Goal: Transaction & Acquisition: Purchase product/service

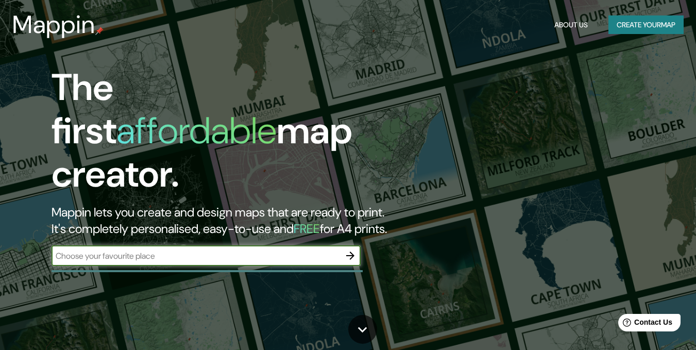
click at [140, 250] on input "text" at bounding box center [196, 256] width 289 height 12
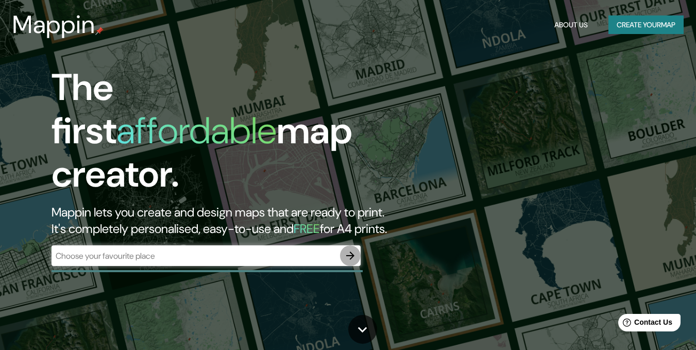
click at [355, 254] on button "button" at bounding box center [350, 255] width 21 height 21
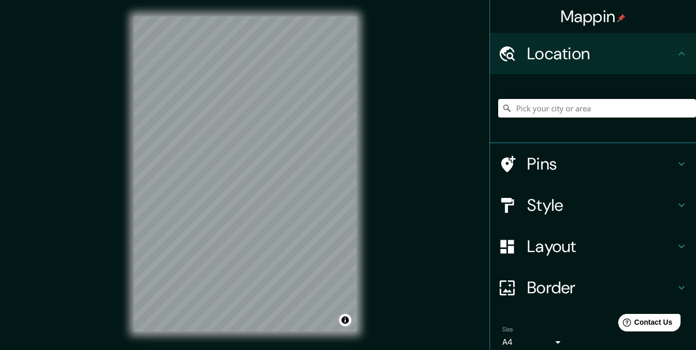
click at [678, 206] on icon at bounding box center [682, 205] width 12 height 12
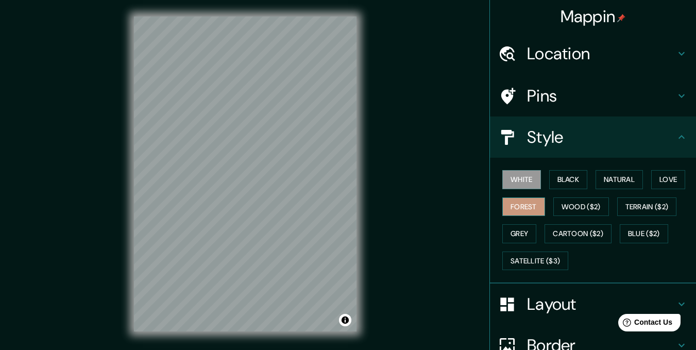
click at [513, 205] on button "Forest" at bounding box center [524, 206] width 43 height 19
click at [533, 257] on button "Satellite ($3)" at bounding box center [536, 261] width 66 height 19
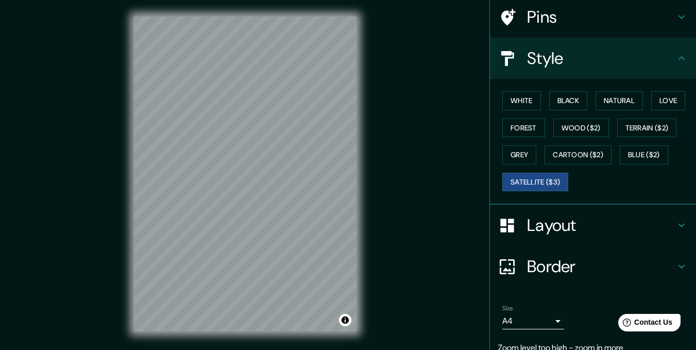
scroll to position [123, 0]
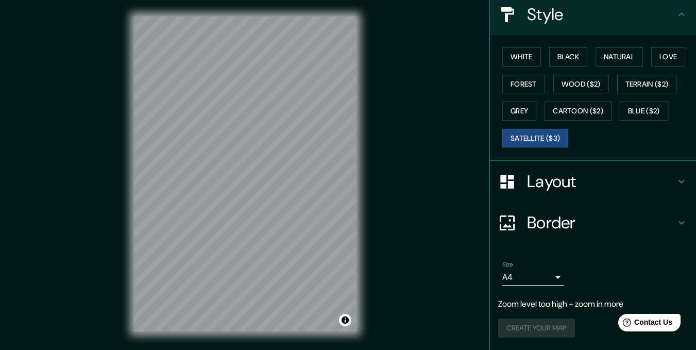
click at [525, 275] on body "Mappin Location Pins Style White Black Natural Love Forest Wood ($2) Terrain ($…" at bounding box center [348, 175] width 696 height 350
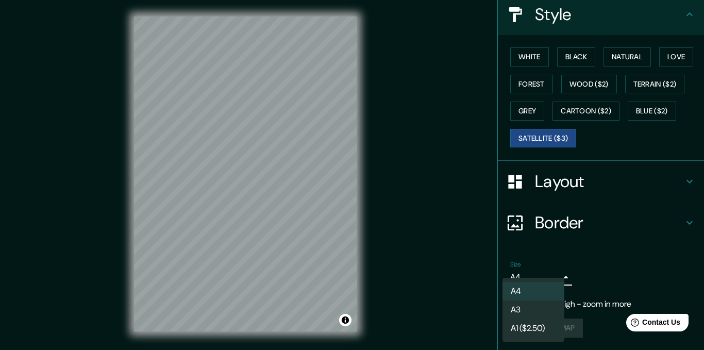
click at [531, 327] on li "A1 ($2.50)" at bounding box center [534, 328] width 62 height 19
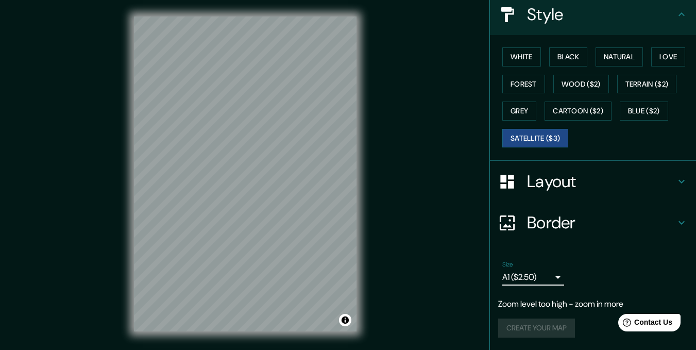
click at [534, 279] on body "Mappin Location Pins Style White Black Natural Love Forest Wood ($2) Terrain ($…" at bounding box center [348, 175] width 696 height 350
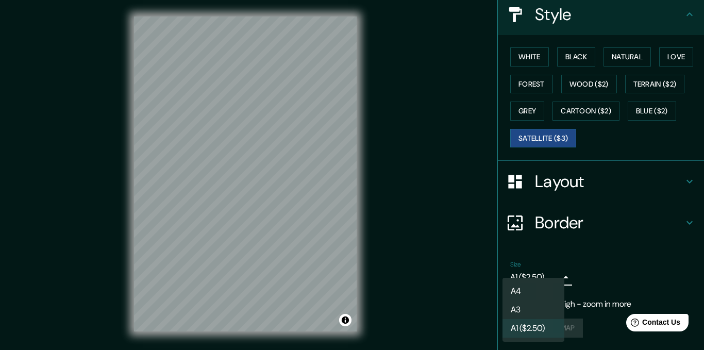
click at [528, 308] on li "A3" at bounding box center [534, 309] width 62 height 19
type input "a4"
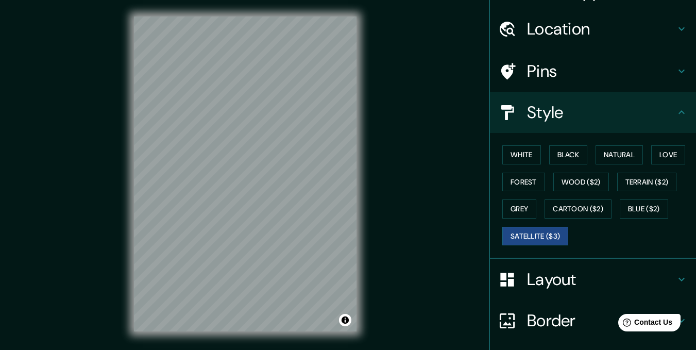
scroll to position [0, 0]
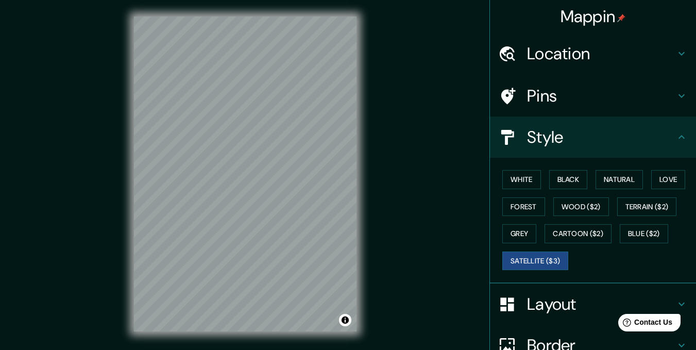
click at [608, 52] on h4 "Location" at bounding box center [601, 53] width 148 height 21
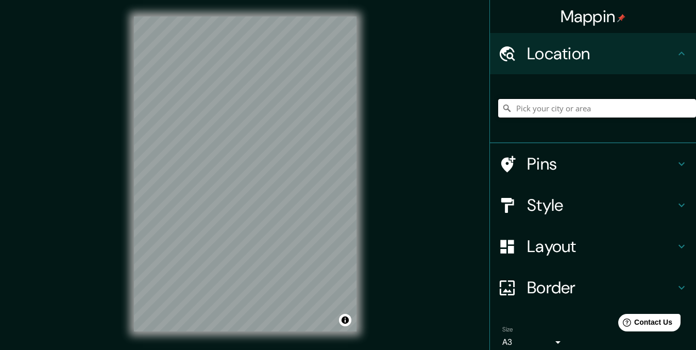
click at [542, 106] on input "Pick your city or area" at bounding box center [597, 108] width 198 height 19
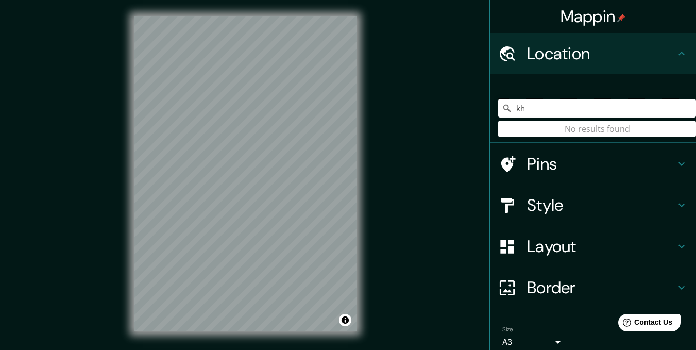
type input "k"
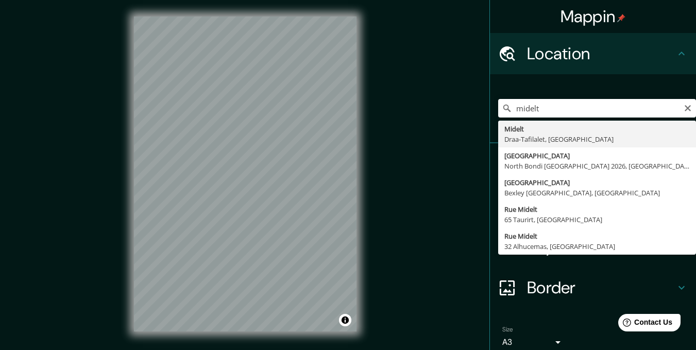
type input "Midelt, Draa-Tafilalet, Marruecos"
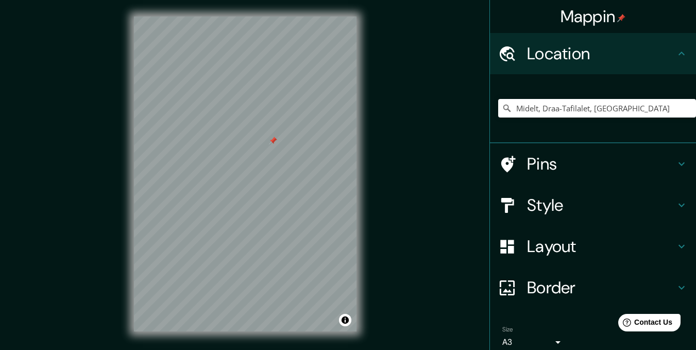
click at [275, 138] on div at bounding box center [273, 141] width 8 height 8
click at [260, 171] on div at bounding box center [257, 173] width 8 height 8
click at [527, 168] on h4 "Pins" at bounding box center [601, 164] width 148 height 21
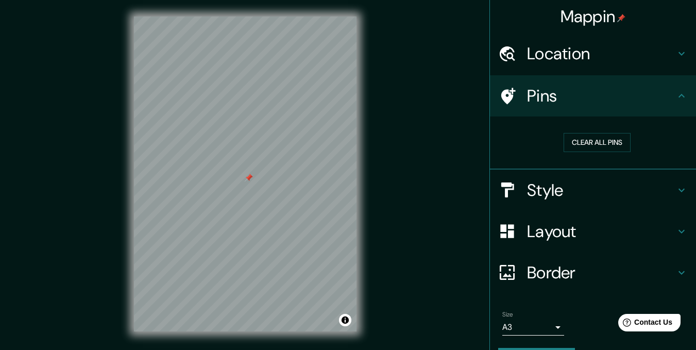
drag, startPoint x: 259, startPoint y: 171, endPoint x: 250, endPoint y: 177, distance: 10.7
click at [250, 177] on div at bounding box center [249, 178] width 8 height 8
click at [562, 200] on h4 "Style" at bounding box center [601, 190] width 148 height 21
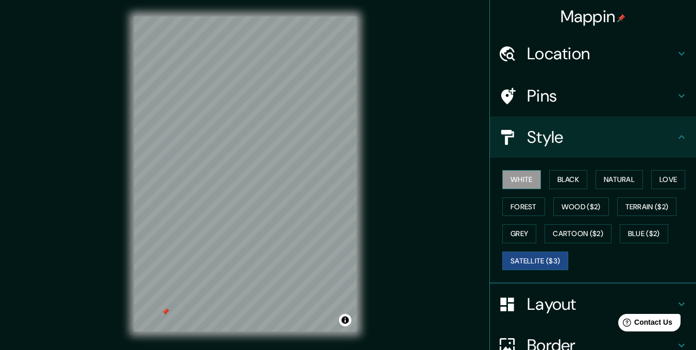
click at [523, 182] on button "White" at bounding box center [522, 179] width 39 height 19
click at [576, 181] on button "Black" at bounding box center [568, 179] width 39 height 19
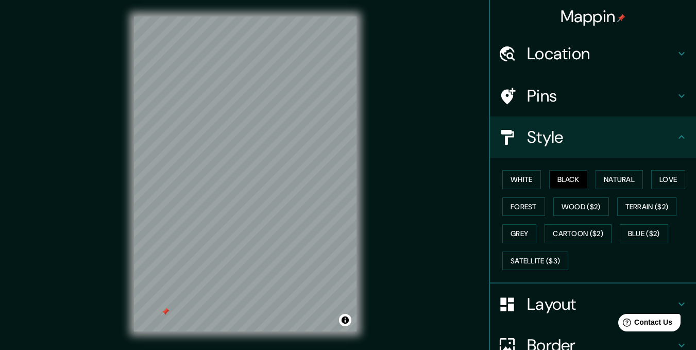
click at [541, 300] on h4 "Layout" at bounding box center [601, 304] width 148 height 21
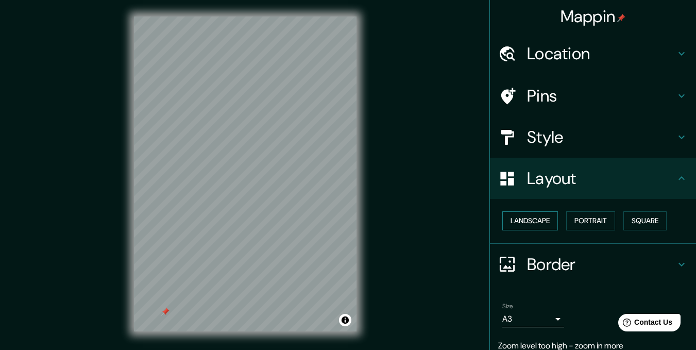
click at [543, 226] on button "Landscape" at bounding box center [531, 220] width 56 height 19
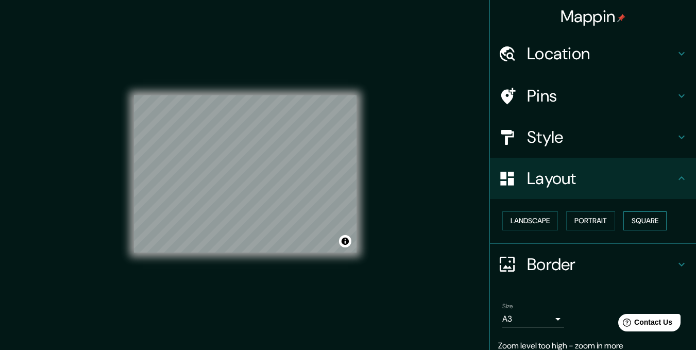
click at [655, 223] on button "Square" at bounding box center [645, 220] width 43 height 19
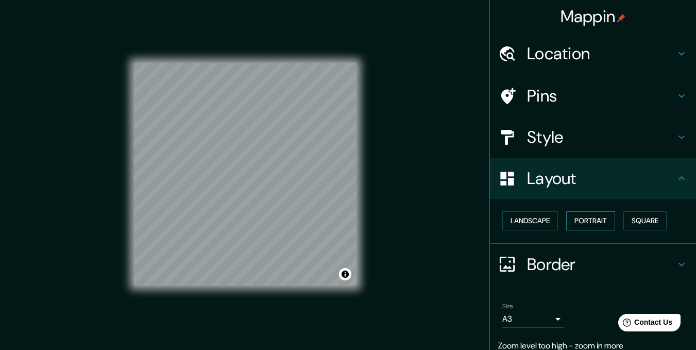
click at [597, 224] on button "Portrait" at bounding box center [590, 220] width 49 height 19
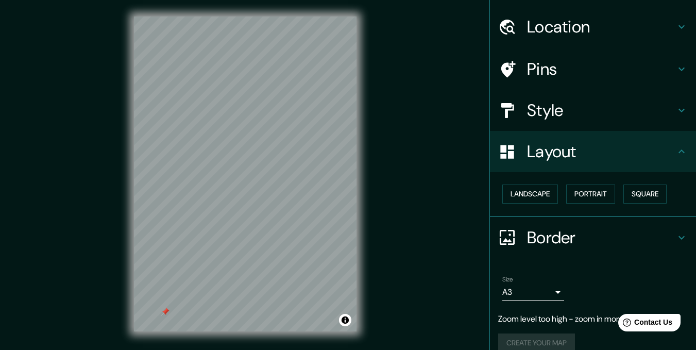
scroll to position [41, 0]
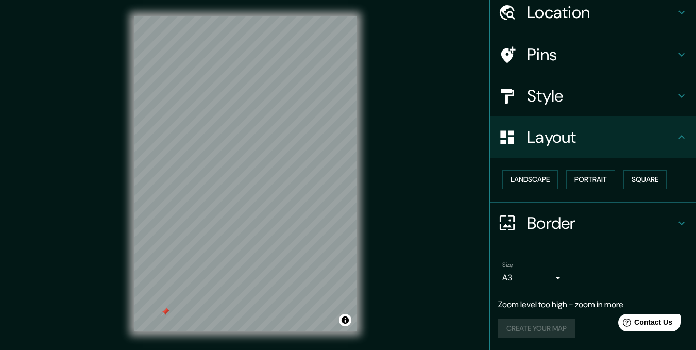
click at [553, 333] on div "Create your map" at bounding box center [593, 328] width 190 height 19
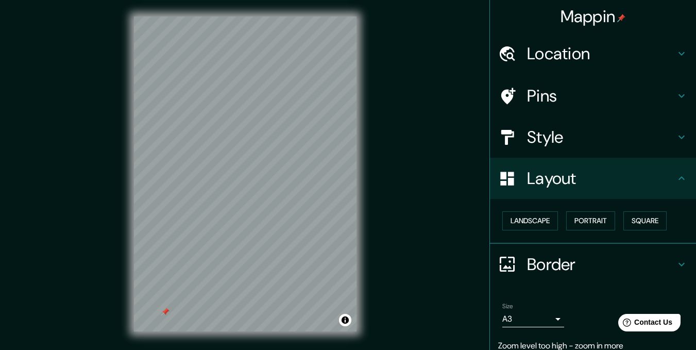
click at [544, 101] on h4 "Pins" at bounding box center [601, 96] width 148 height 21
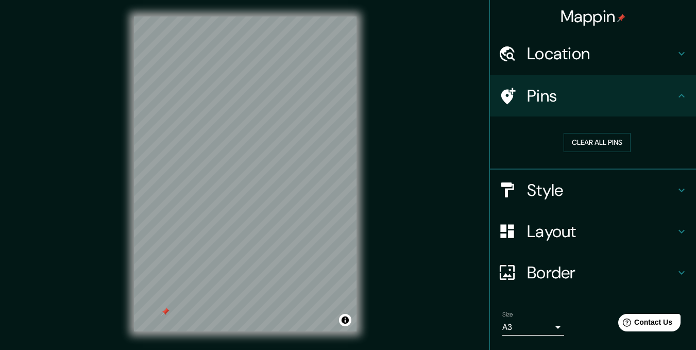
click at [555, 52] on h4 "Location" at bounding box center [601, 53] width 148 height 21
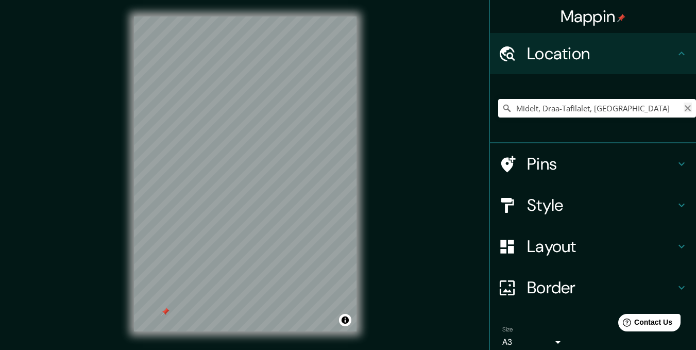
click at [684, 107] on icon "Clear" at bounding box center [688, 108] width 8 height 8
click at [535, 110] on input "Barcelona, provincia de Barcelona, España" at bounding box center [597, 108] width 198 height 19
drag, startPoint x: 662, startPoint y: 109, endPoint x: 447, endPoint y: 113, distance: 215.0
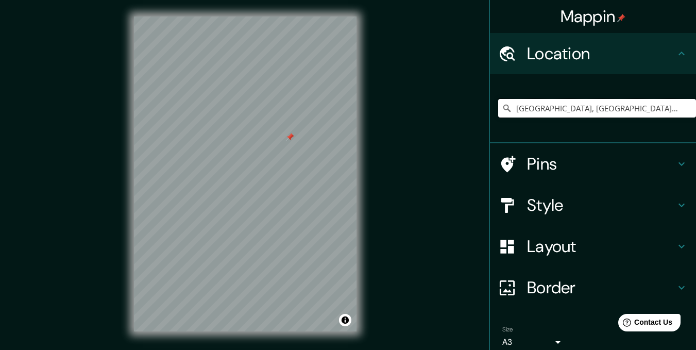
click at [447, 113] on div "Mappin Location Barcelona, provincia de Barcelona, España Barcelona provincia d…" at bounding box center [348, 182] width 696 height 364
click at [535, 108] on input "Arnes, provincia de Tarragona, España" at bounding box center [597, 108] width 198 height 19
drag, startPoint x: 646, startPoint y: 110, endPoint x: 425, endPoint y: 104, distance: 220.7
click at [425, 104] on div "Mappin Location Arnes, provincia de Tarragona, España Pins Style Layout Border …" at bounding box center [348, 182] width 696 height 364
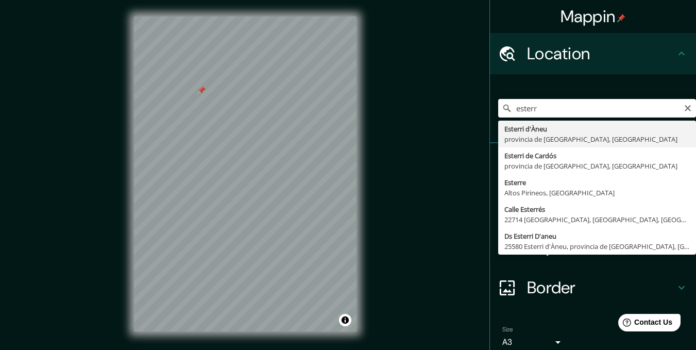
type input "Esterri d'Àneu, provincia de Lérida, España"
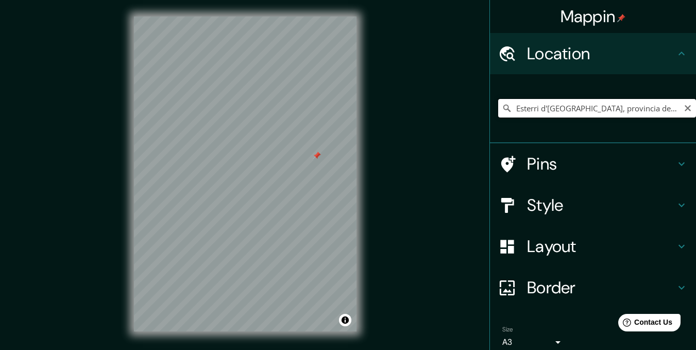
click at [600, 107] on input "Esterri d'Àneu, provincia de Lérida, España" at bounding box center [597, 108] width 198 height 19
click at [684, 109] on icon "Clear" at bounding box center [688, 108] width 8 height 8
click at [593, 113] on input "Pick your city or area" at bounding box center [597, 108] width 198 height 19
click at [562, 104] on input "Centelles, provincia de Barcelona, España" at bounding box center [597, 108] width 198 height 19
drag, startPoint x: 658, startPoint y: 104, endPoint x: 447, endPoint y: 112, distance: 211.5
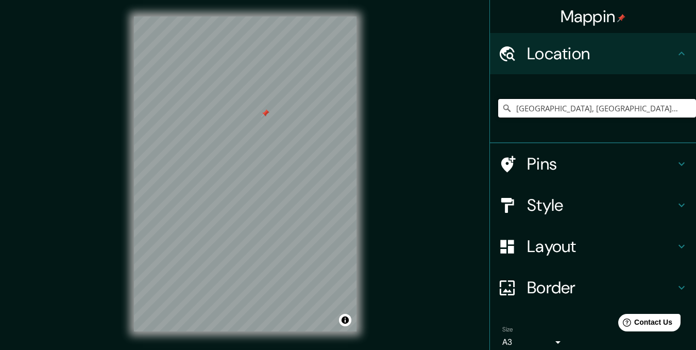
click at [447, 112] on div "Mappin Location Centelles, provincia de Barcelona, España Pins Style Layout Bor…" at bounding box center [348, 182] width 696 height 364
drag, startPoint x: 646, startPoint y: 104, endPoint x: 472, endPoint y: 122, distance: 174.7
click at [472, 122] on div "Mappin Location Vinaixa, provincia de Lérida, España Pins Style Layout Border C…" at bounding box center [348, 182] width 696 height 364
drag, startPoint x: 637, startPoint y: 108, endPoint x: 480, endPoint y: 121, distance: 157.2
click at [480, 121] on div "Mappin Location Gósol, provincia de Lérida, España Pins Style Layout Border Cho…" at bounding box center [348, 182] width 696 height 364
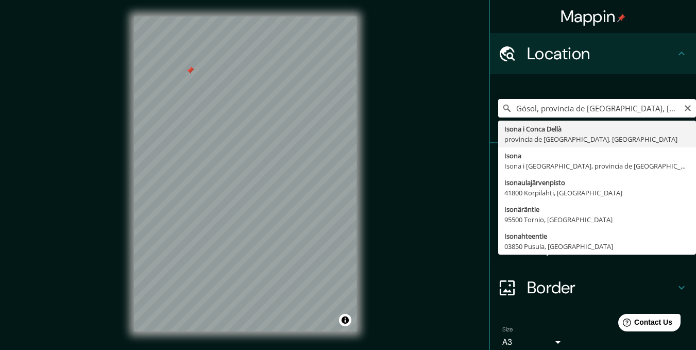
type input "Isona i Conca Dellà, provincia de Lérida, España"
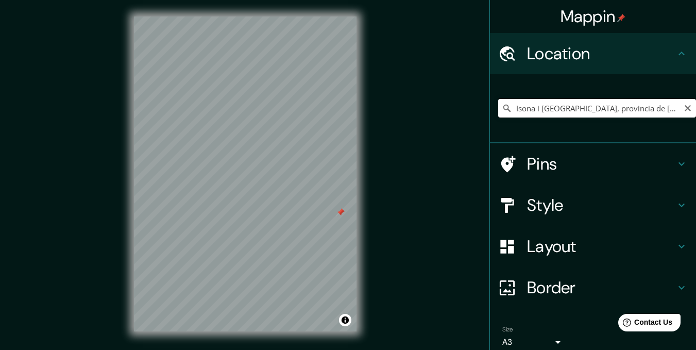
click at [603, 108] on input "Isona i Conca Dellà, provincia de Lérida, España" at bounding box center [597, 108] width 198 height 19
click at [684, 109] on icon "Clear" at bounding box center [688, 108] width 8 height 8
click at [567, 107] on input "La Sénia, provincia de Tarragona, España" at bounding box center [597, 108] width 198 height 19
drag, startPoint x: 659, startPoint y: 109, endPoint x: 506, endPoint y: 111, distance: 153.1
click at [506, 111] on input "La Sénia, provincia de Tarragona, España" at bounding box center [597, 108] width 198 height 19
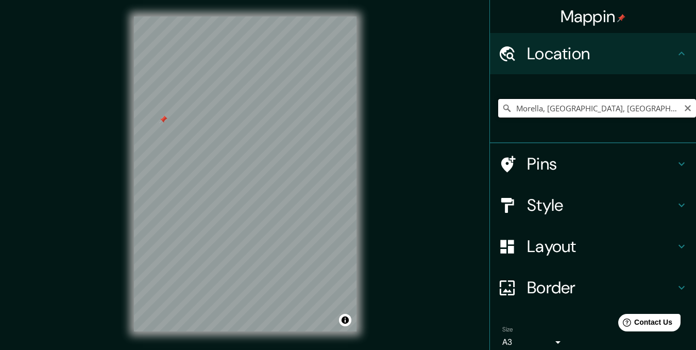
drag, startPoint x: 650, startPoint y: 107, endPoint x: 502, endPoint y: 112, distance: 149.1
click at [502, 112] on div "Morella, provincia de Castellón, España" at bounding box center [597, 108] width 198 height 19
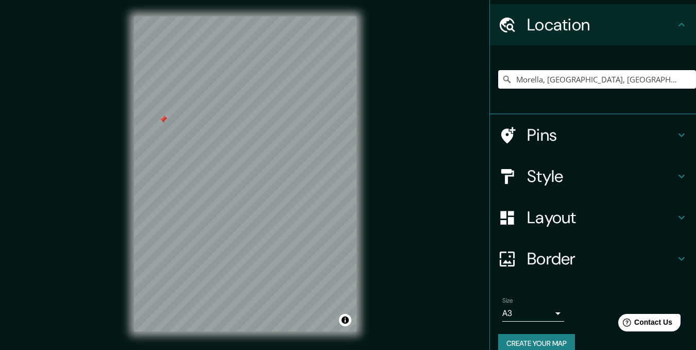
scroll to position [44, 0]
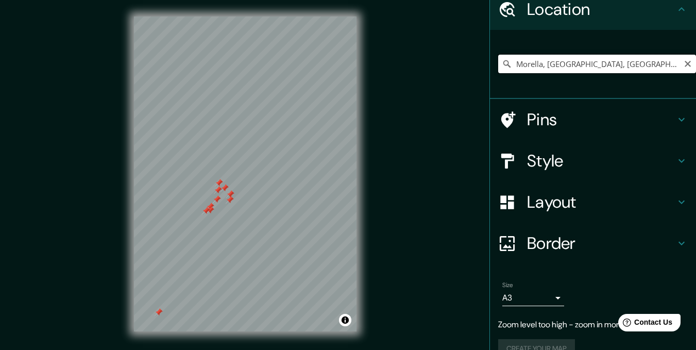
click at [579, 60] on input "Morella, provincia de Castellón, España" at bounding box center [597, 64] width 198 height 19
drag, startPoint x: 658, startPoint y: 62, endPoint x: 483, endPoint y: 48, distance: 175.8
click at [490, 48] on div "Morella, provincia de Castellón, España" at bounding box center [593, 64] width 206 height 69
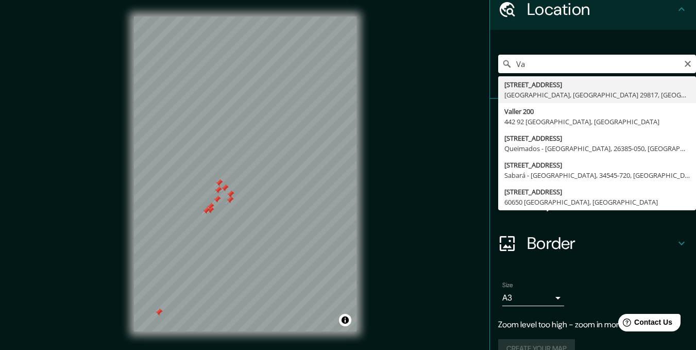
type input "V"
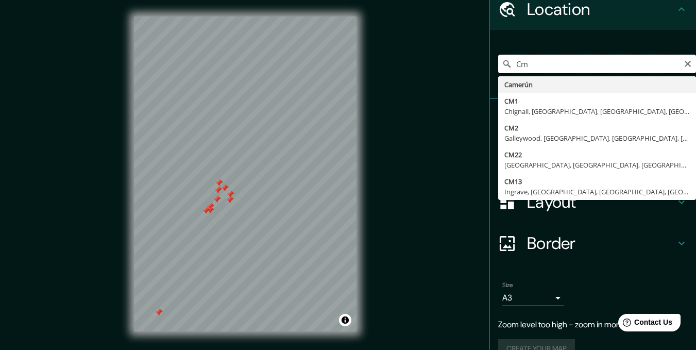
type input "C"
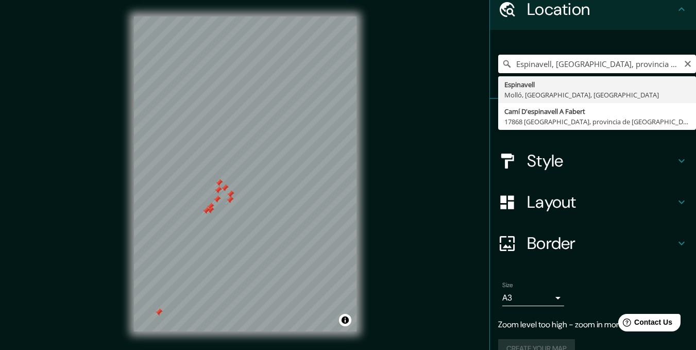
scroll to position [0, 0]
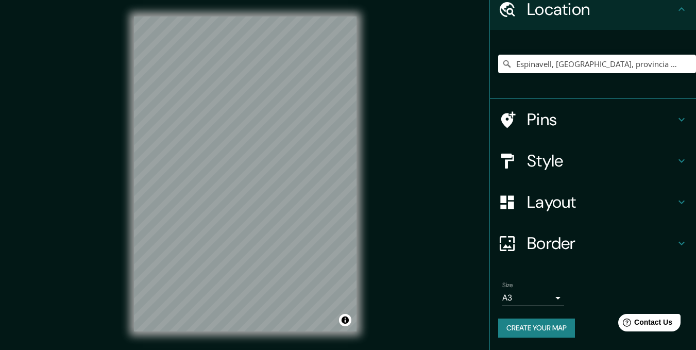
click at [382, 225] on div "Mappin Location Espinavell, Molló, provincia de Gerona, España Pins Style Layou…" at bounding box center [348, 182] width 696 height 364
click at [560, 121] on h4 "Pins" at bounding box center [601, 119] width 148 height 21
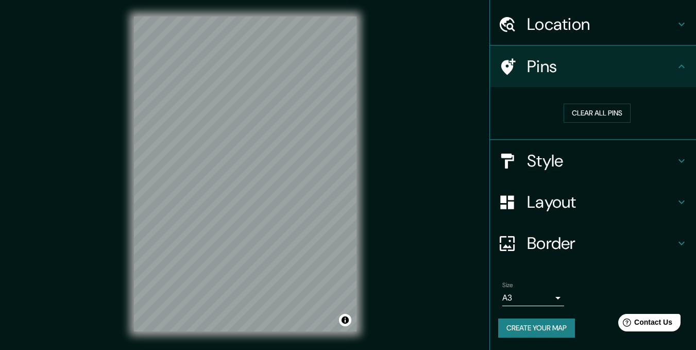
scroll to position [29, 0]
click at [527, 17] on h4 "Location" at bounding box center [601, 24] width 148 height 21
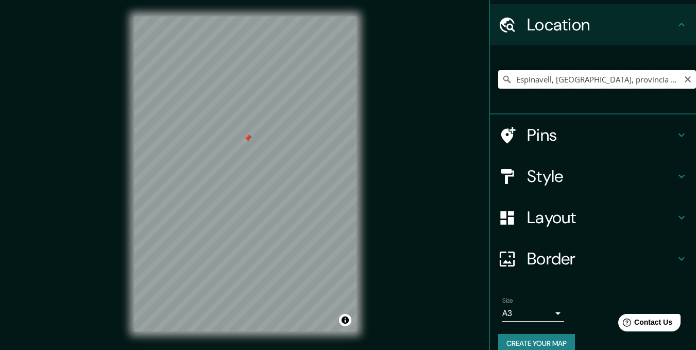
click at [533, 82] on input "Espinavell, Molló, provincia de Gerona, España" at bounding box center [597, 79] width 198 height 19
click at [617, 83] on input "Espinavell, Molló, provincia de Gerona, España" at bounding box center [597, 79] width 198 height 19
drag, startPoint x: 660, startPoint y: 84, endPoint x: 462, endPoint y: 80, distance: 198.5
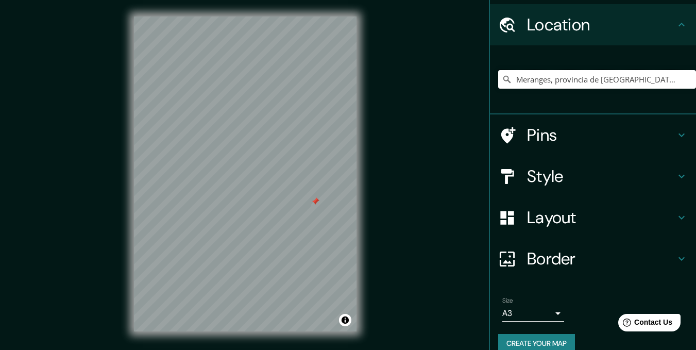
click at [462, 80] on div "Mappin Location Meranges, provincia de Gerona, España Pins Style Layout Border …" at bounding box center [348, 182] width 696 height 364
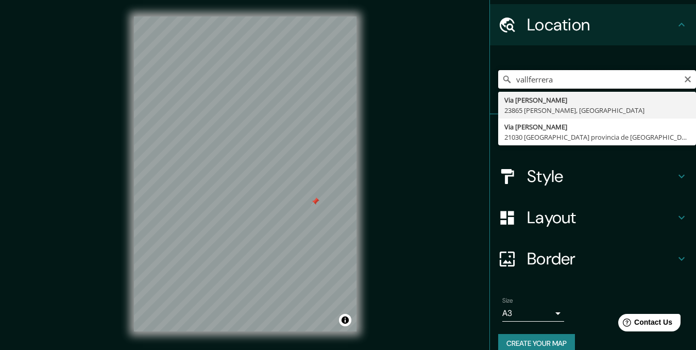
drag, startPoint x: 569, startPoint y: 79, endPoint x: 503, endPoint y: 81, distance: 66.0
click at [503, 81] on div "vallferrera Via Val Ferrera 23865 Oliveto Lario Lecco, Italia Via Val Ferrera 2…" at bounding box center [597, 79] width 198 height 19
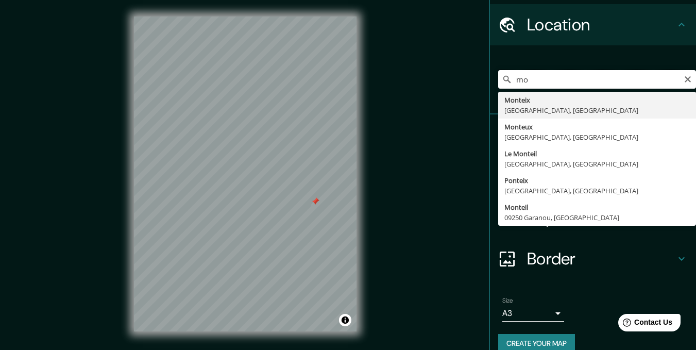
type input "m"
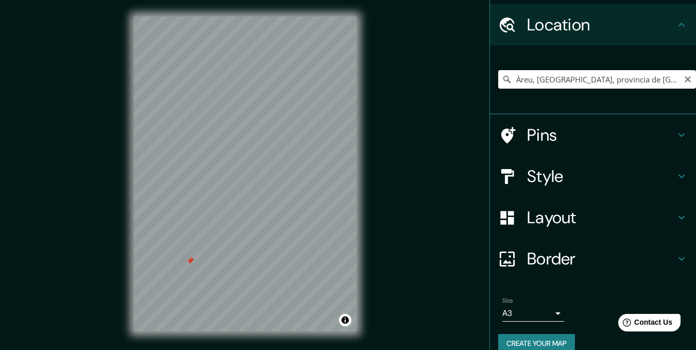
drag, startPoint x: 651, startPoint y: 79, endPoint x: 497, endPoint y: 85, distance: 154.2
click at [498, 85] on input "Àreu, Alins, provincia de Lérida, España" at bounding box center [597, 79] width 198 height 19
click at [625, 76] on input "Vilafranca del Penedès, provincia de Barcelona, España" at bounding box center [597, 79] width 198 height 19
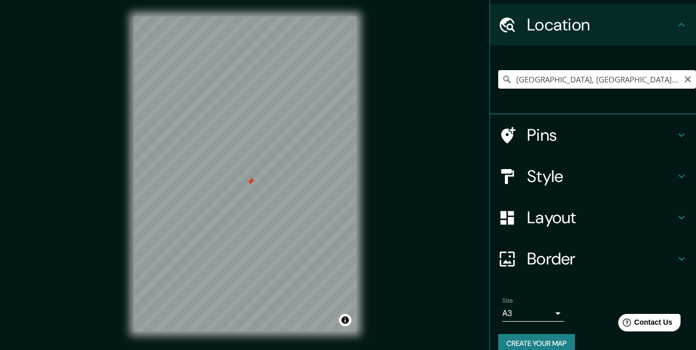
click at [625, 76] on input "Vilafranca del Penedès, provincia de Barcelona, España" at bounding box center [597, 79] width 198 height 19
drag, startPoint x: 656, startPoint y: 79, endPoint x: 487, endPoint y: 72, distance: 169.8
click at [490, 72] on div "Berga, provincia de Barcelona, España" at bounding box center [593, 79] width 206 height 69
drag, startPoint x: 615, startPoint y: 83, endPoint x: 483, endPoint y: 87, distance: 132.5
click at [490, 87] on div "Chambéry, Saboya, Francia" at bounding box center [593, 79] width 206 height 69
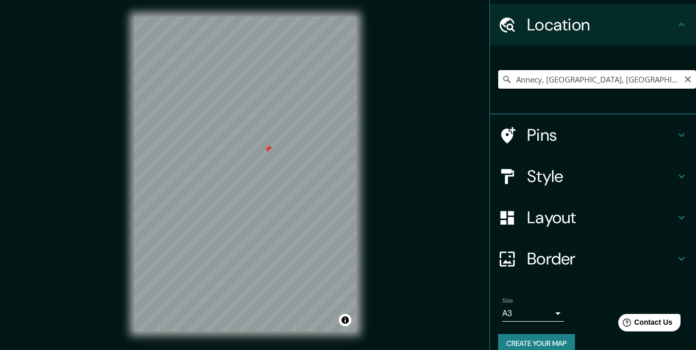
drag, startPoint x: 586, startPoint y: 82, endPoint x: 442, endPoint y: 82, distance: 143.8
click at [442, 82] on div "Mappin Location Annecy, Alta Saboya, Francia Pins Style Layout Border Choose a …" at bounding box center [348, 182] width 696 height 364
click at [539, 77] on input "Aosta, Valle de Aosta, Italia" at bounding box center [597, 79] width 198 height 19
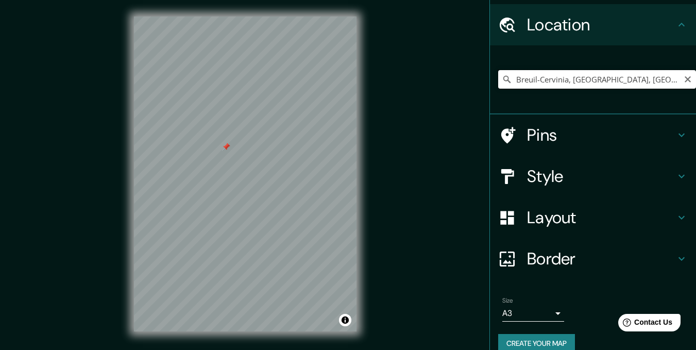
click at [599, 80] on input "Breuil-Cervinia, Valtournenche, Valle de Aosta, Italia" at bounding box center [597, 79] width 198 height 19
click at [550, 76] on input "Turín, Ciudad metropolitana de Turín, Italia" at bounding box center [597, 79] width 198 height 19
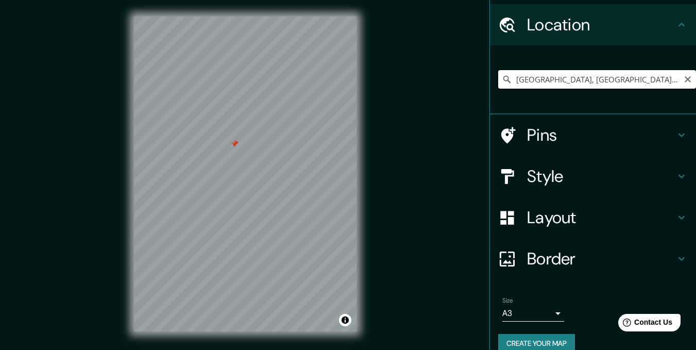
click at [550, 76] on input "Turín, Ciudad metropolitana de Turín, Italia" at bounding box center [597, 79] width 198 height 19
click at [569, 79] on input "Route D'ailefroide, 05340 Vallouise, Francia" at bounding box center [597, 79] width 198 height 19
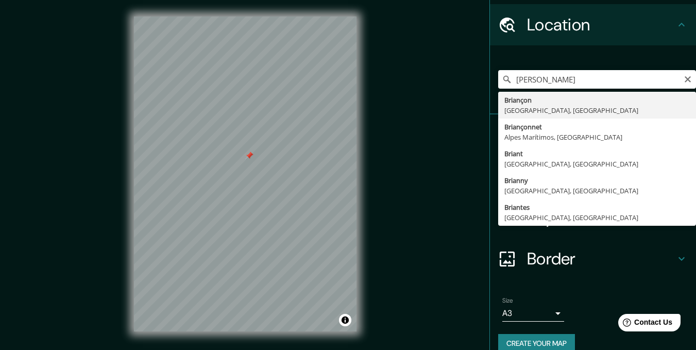
type input "Briançon, Altos Alpes, Francia"
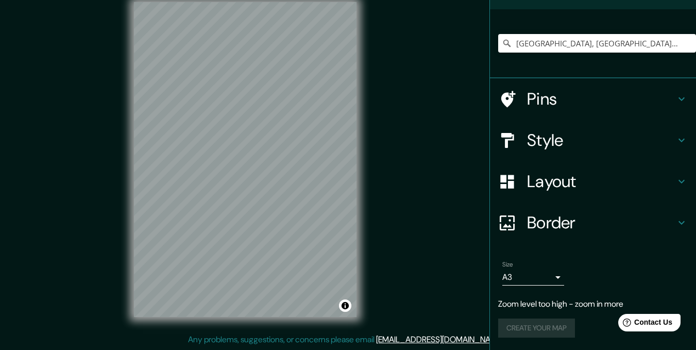
scroll to position [44, 0]
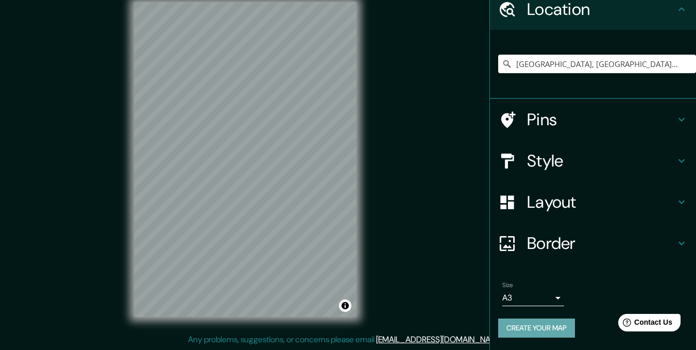
click at [528, 327] on button "Create your map" at bounding box center [536, 328] width 77 height 19
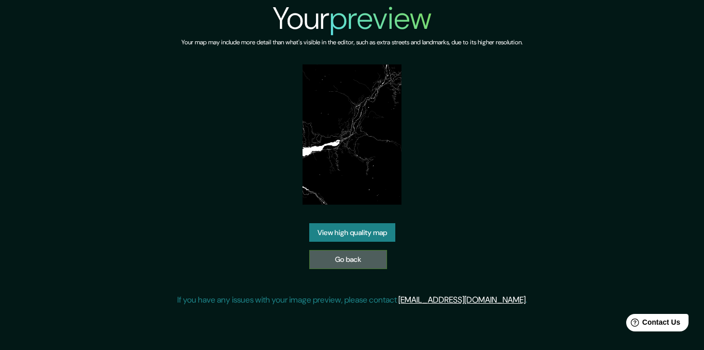
click at [339, 260] on link "Go back" at bounding box center [348, 259] width 78 height 19
